Goal: Answer question/provide support

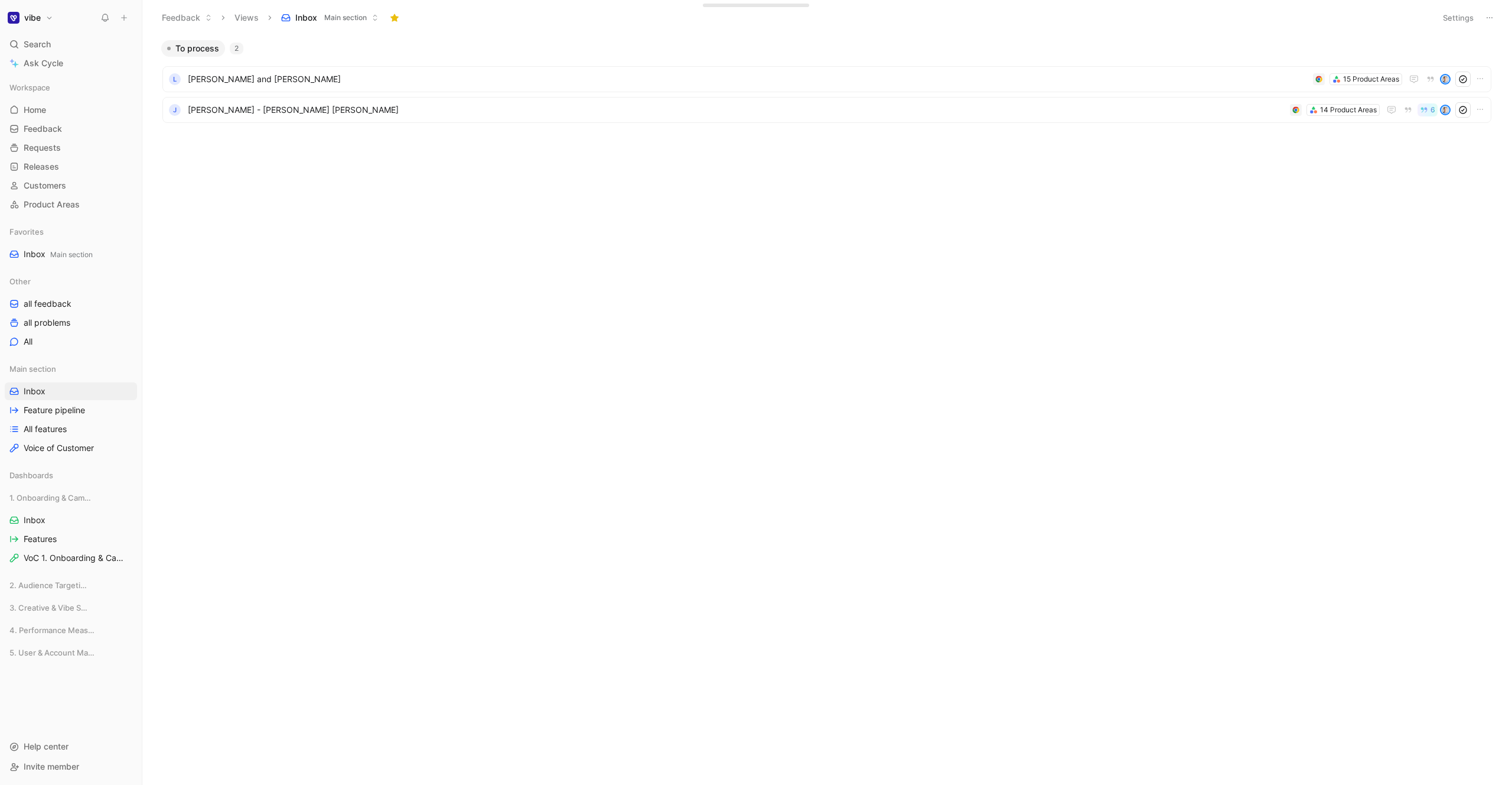
click at [304, 367] on body "vibe Search ⌘ K Ask Cycle Workspace Home G then H Feedback G then F Requests G …" at bounding box center [756, 392] width 1512 height 785
click at [372, 262] on body "vibe Search ⌘ K Ask Cycle Workspace Home G then H Feedback G then F Requests G …" at bounding box center [756, 392] width 1512 height 785
click at [362, 350] on div "To process 2 L [PERSON_NAME] and [PERSON_NAME] 15 Product Areas J [PERSON_NAME]…" at bounding box center [826, 412] width 1353 height 745
click at [498, 452] on body "vibe Search ⌘ K Ask Cycle Workspace Home G then H Feedback G then F Requests G …" at bounding box center [756, 392] width 1512 height 785
click at [428, 265] on div "To process 2 L [PERSON_NAME] and [PERSON_NAME] 15 Product Areas J [PERSON_NAME]…" at bounding box center [826, 412] width 1353 height 745
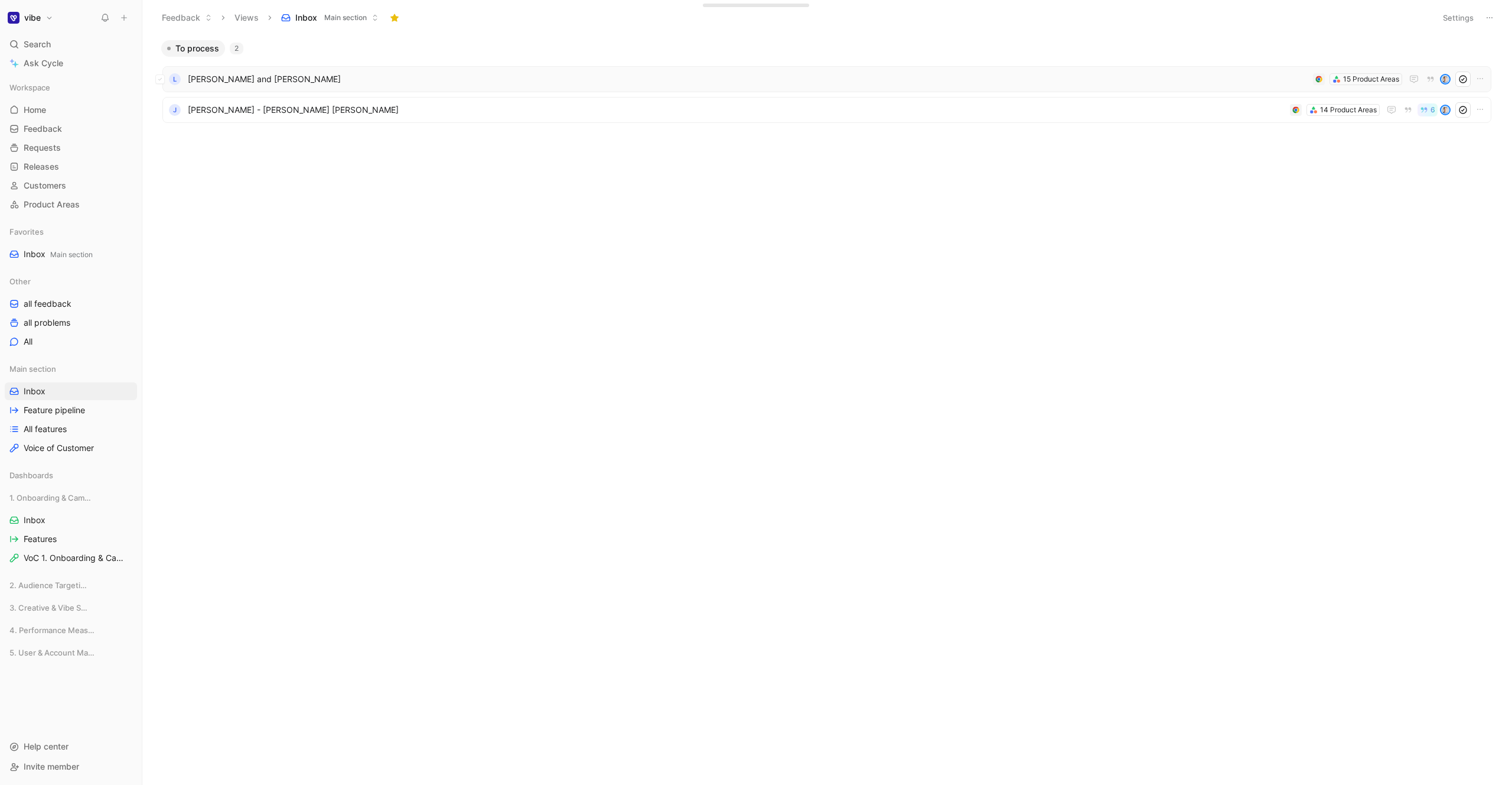
click at [378, 80] on span "[PERSON_NAME] and [PERSON_NAME]" at bounding box center [748, 79] width 1121 height 15
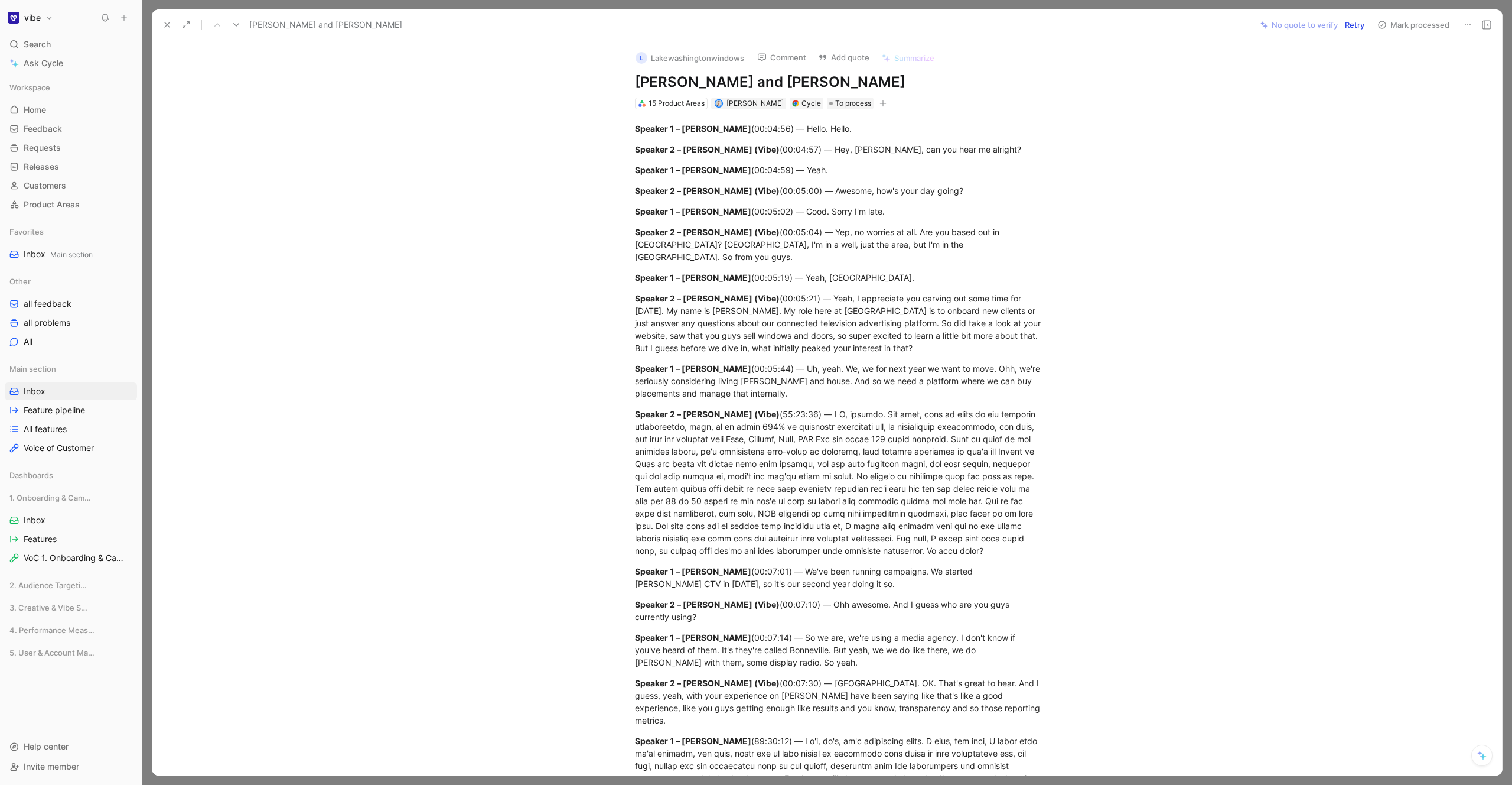
click at [1355, 24] on button "Retry" at bounding box center [1354, 25] width 30 height 16
click at [828, 25] on span "Refresh" at bounding box center [829, 22] width 30 height 15
click at [737, 6] on div at bounding box center [827, 392] width 1370 height 785
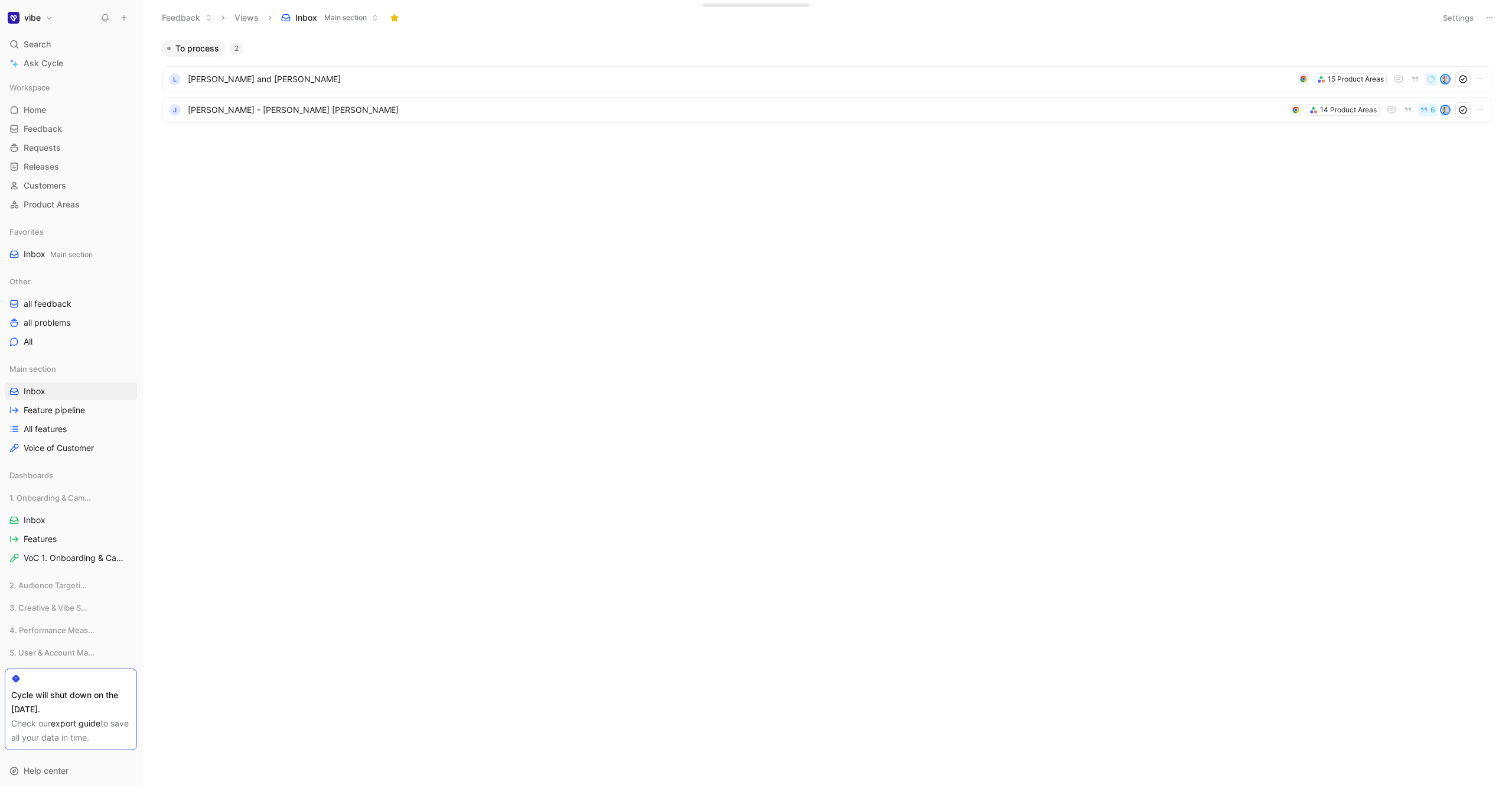
click at [621, 126] on ul "L [PERSON_NAME] and [PERSON_NAME] 15 Product Areas J [PERSON_NAME] - [PERSON_NA…" at bounding box center [827, 96] width 1330 height 61
click at [625, 110] on span "[PERSON_NAME] - [PERSON_NAME] [PERSON_NAME]" at bounding box center [736, 110] width 1097 height 15
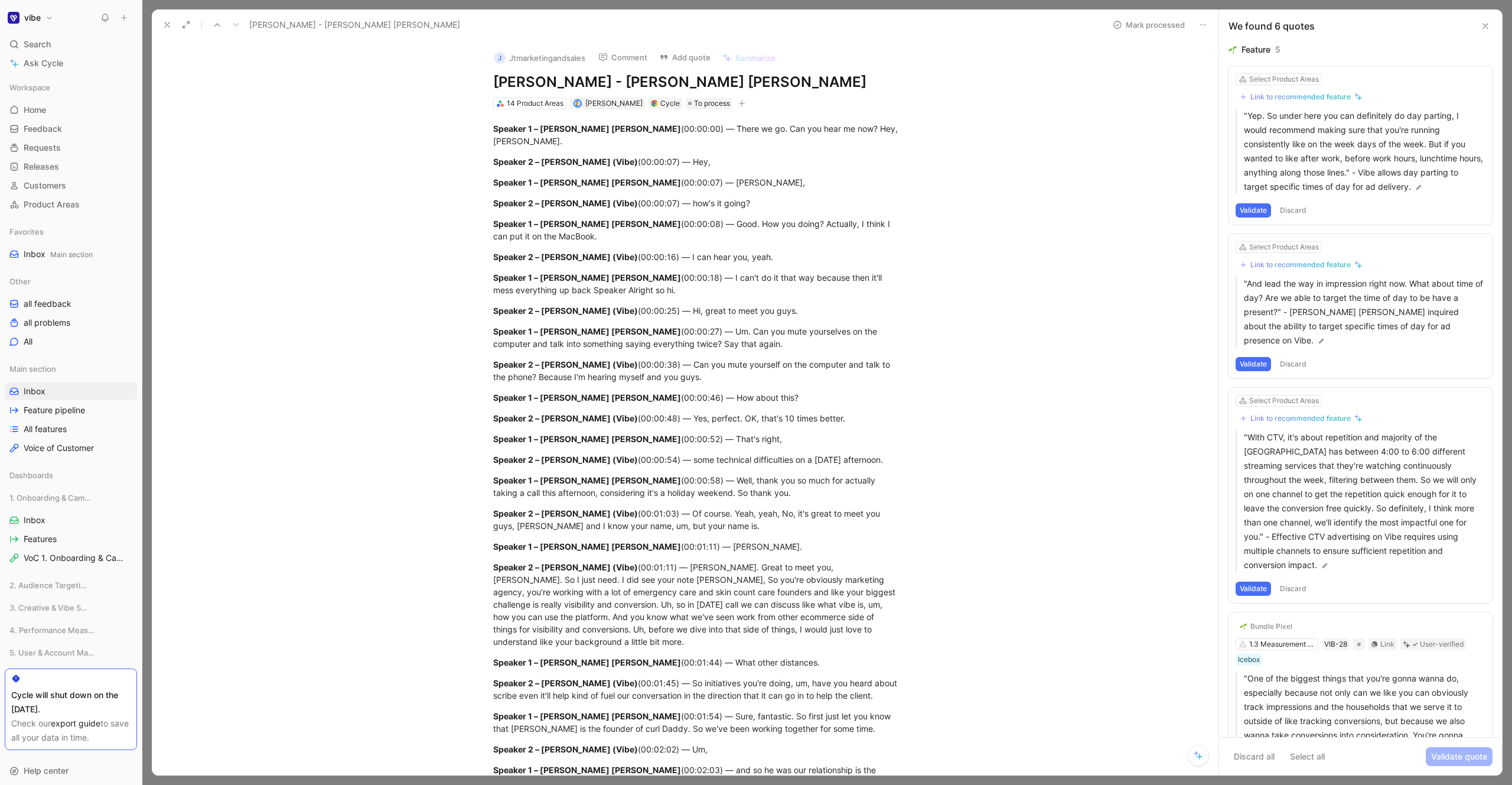
click at [83, 725] on link "export guide" at bounding box center [75, 722] width 50 height 10
click at [15, 679] on icon at bounding box center [15, 679] width 9 height 9
click at [73, 724] on link "export guide" at bounding box center [75, 722] width 50 height 10
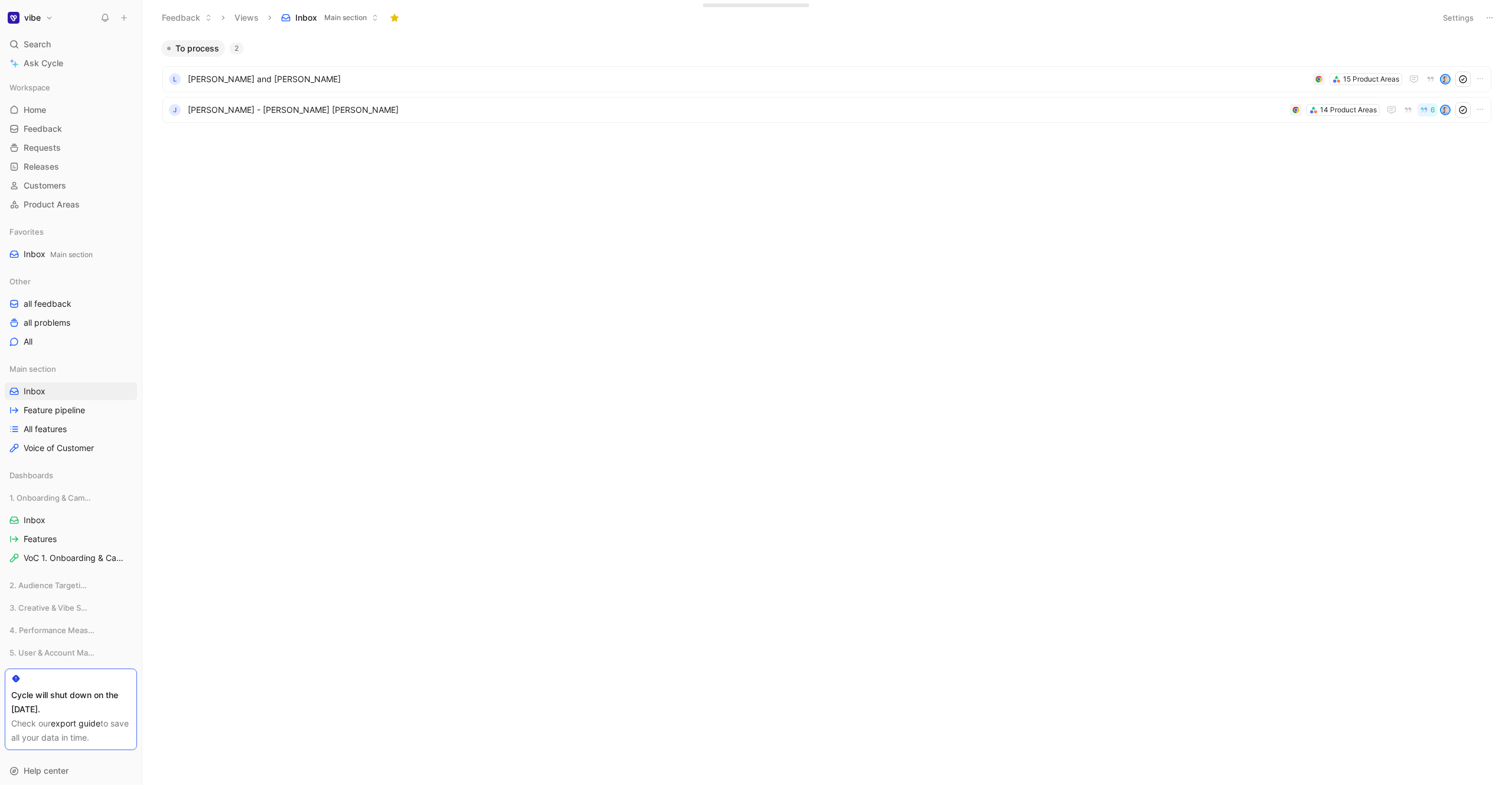
click at [502, 303] on body "vibe Search ⌘ K Ask Cycle Workspace Home G then H Feedback G then F Requests G …" at bounding box center [756, 392] width 1512 height 785
click at [395, 604] on body "vibe Search ⌘ K Ask Cycle Workspace Home G then H Feedback G then F Requests G …" at bounding box center [756, 392] width 1512 height 785
